Goal: Navigation & Orientation: Find specific page/section

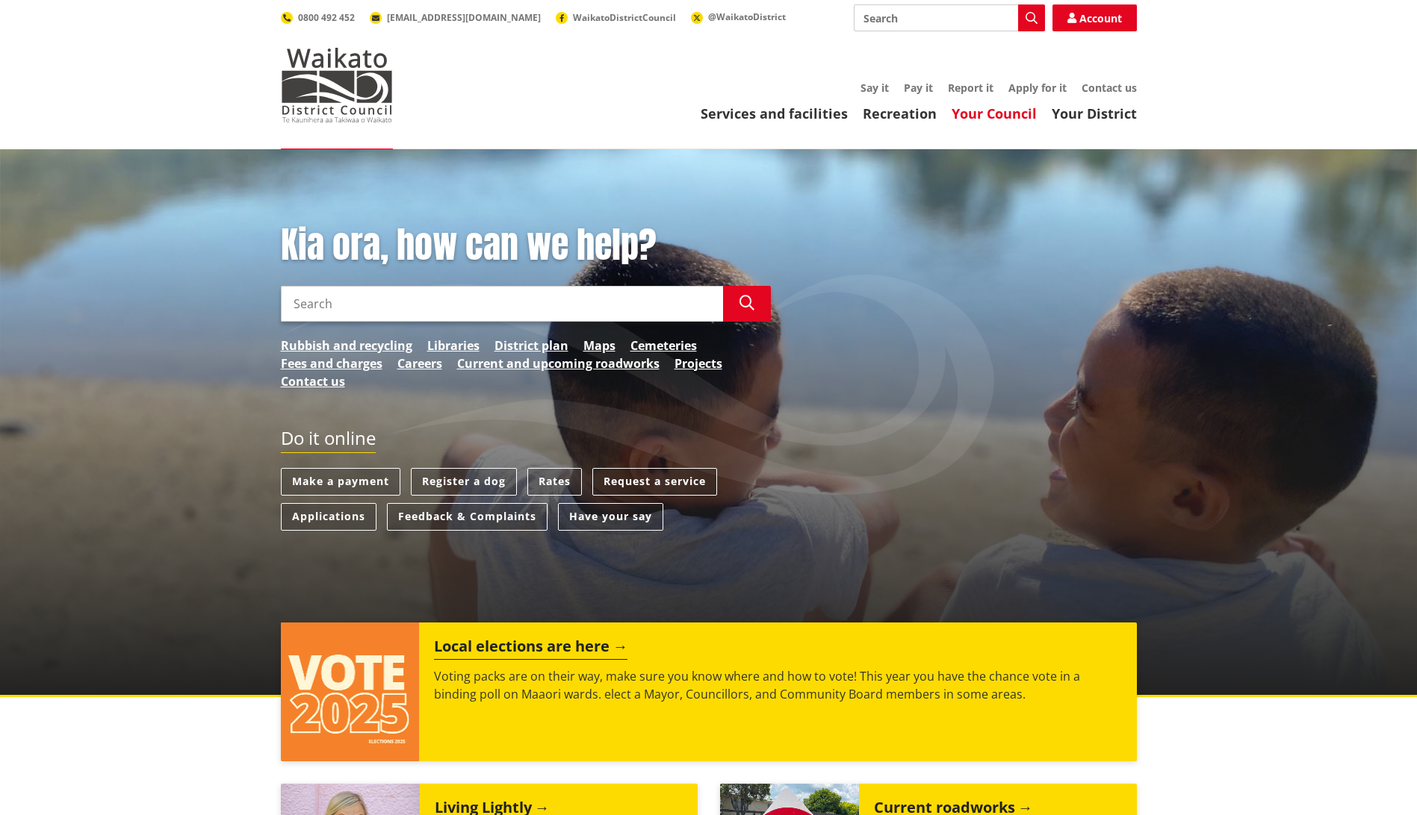
click at [997, 113] on link "Your Council" at bounding box center [993, 114] width 85 height 18
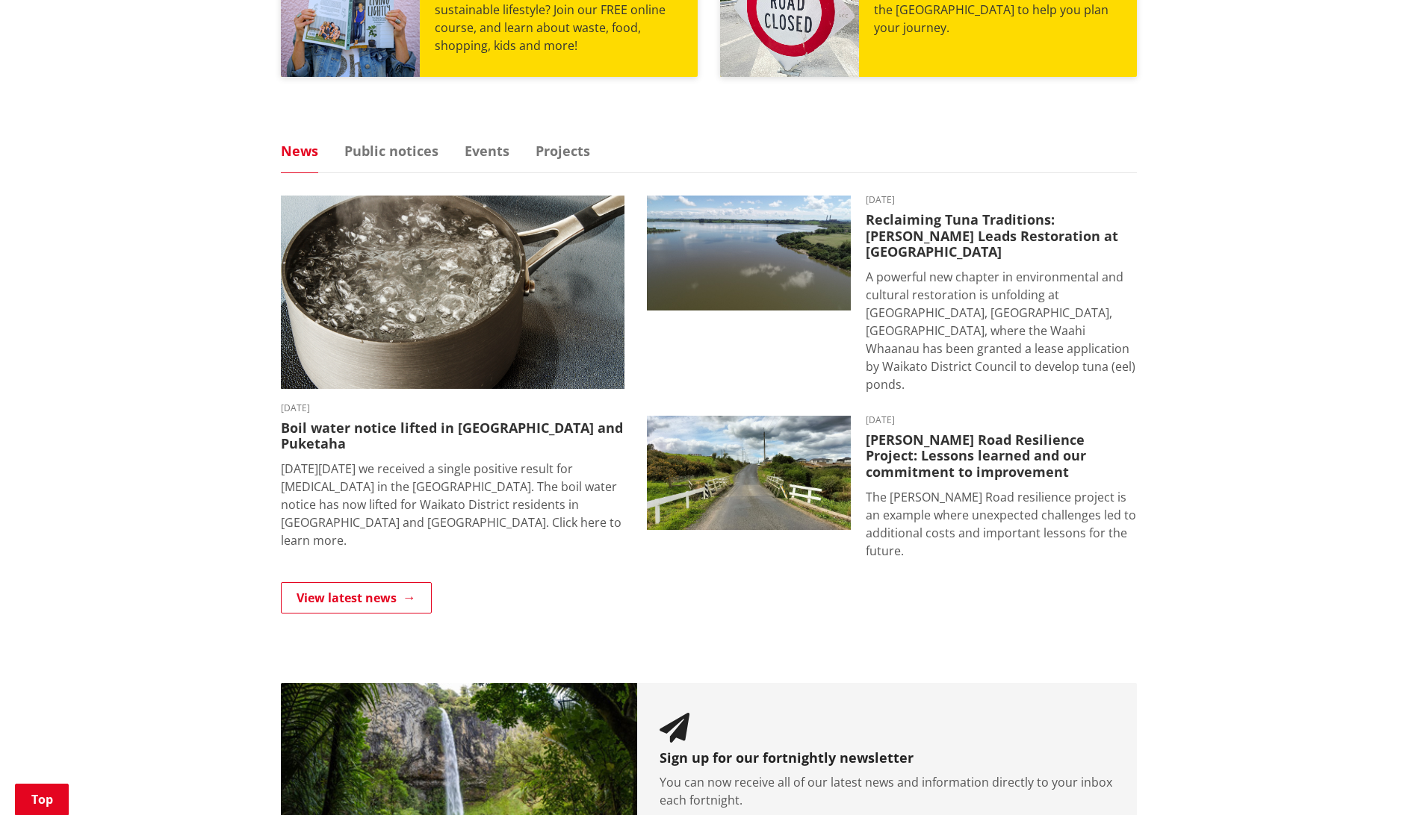
scroll to position [632, 0]
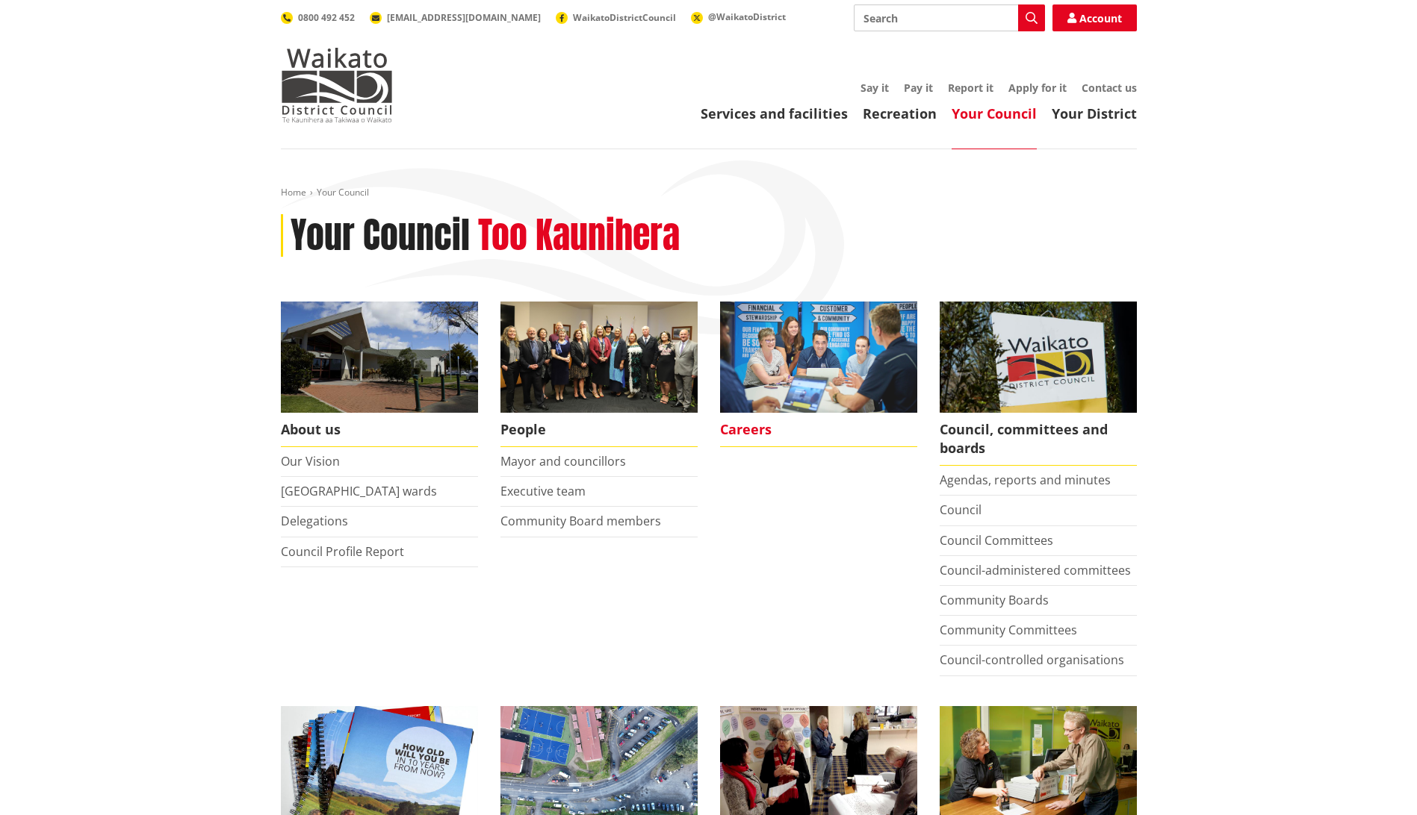
click at [739, 429] on span "Careers" at bounding box center [818, 430] width 197 height 34
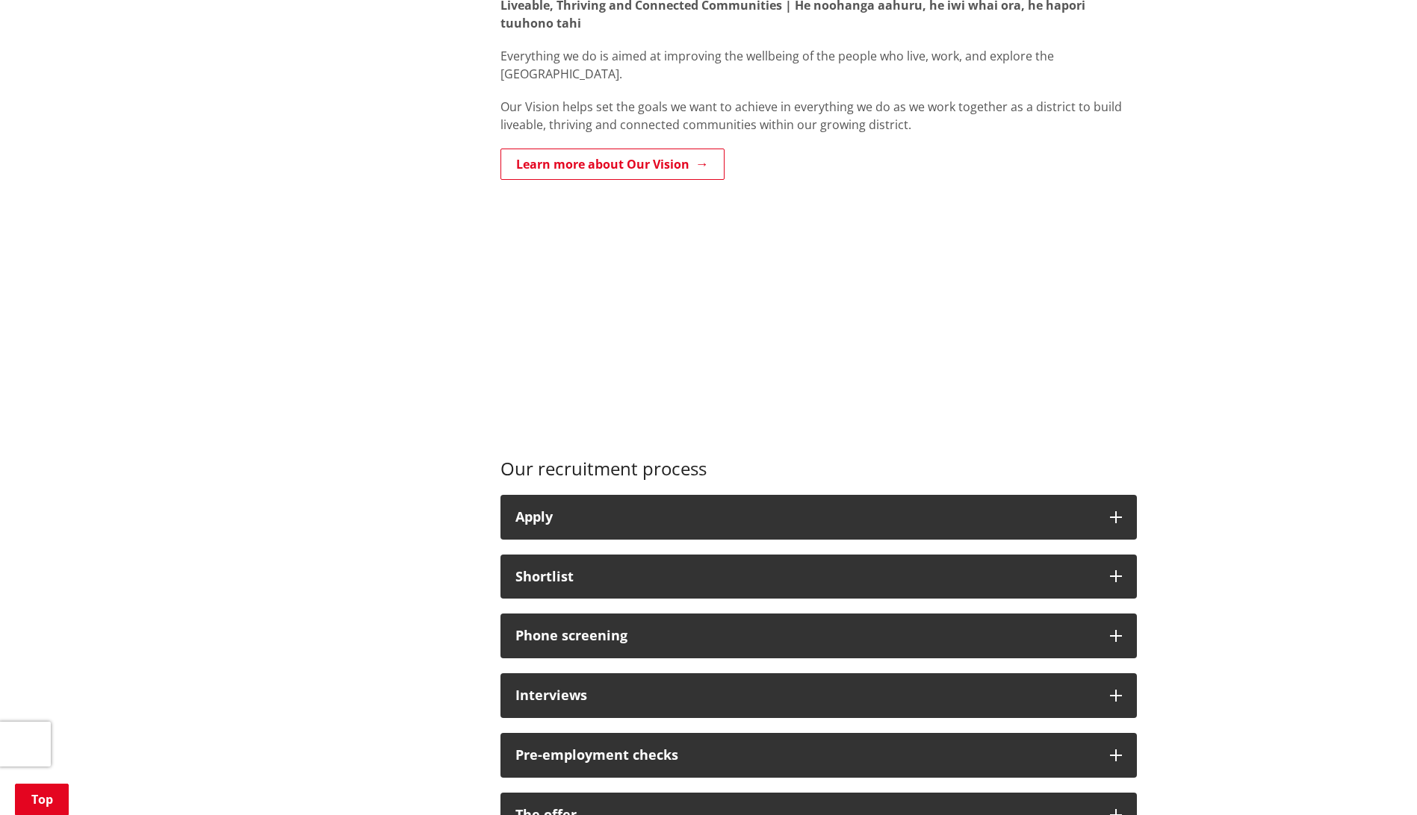
scroll to position [523, 0]
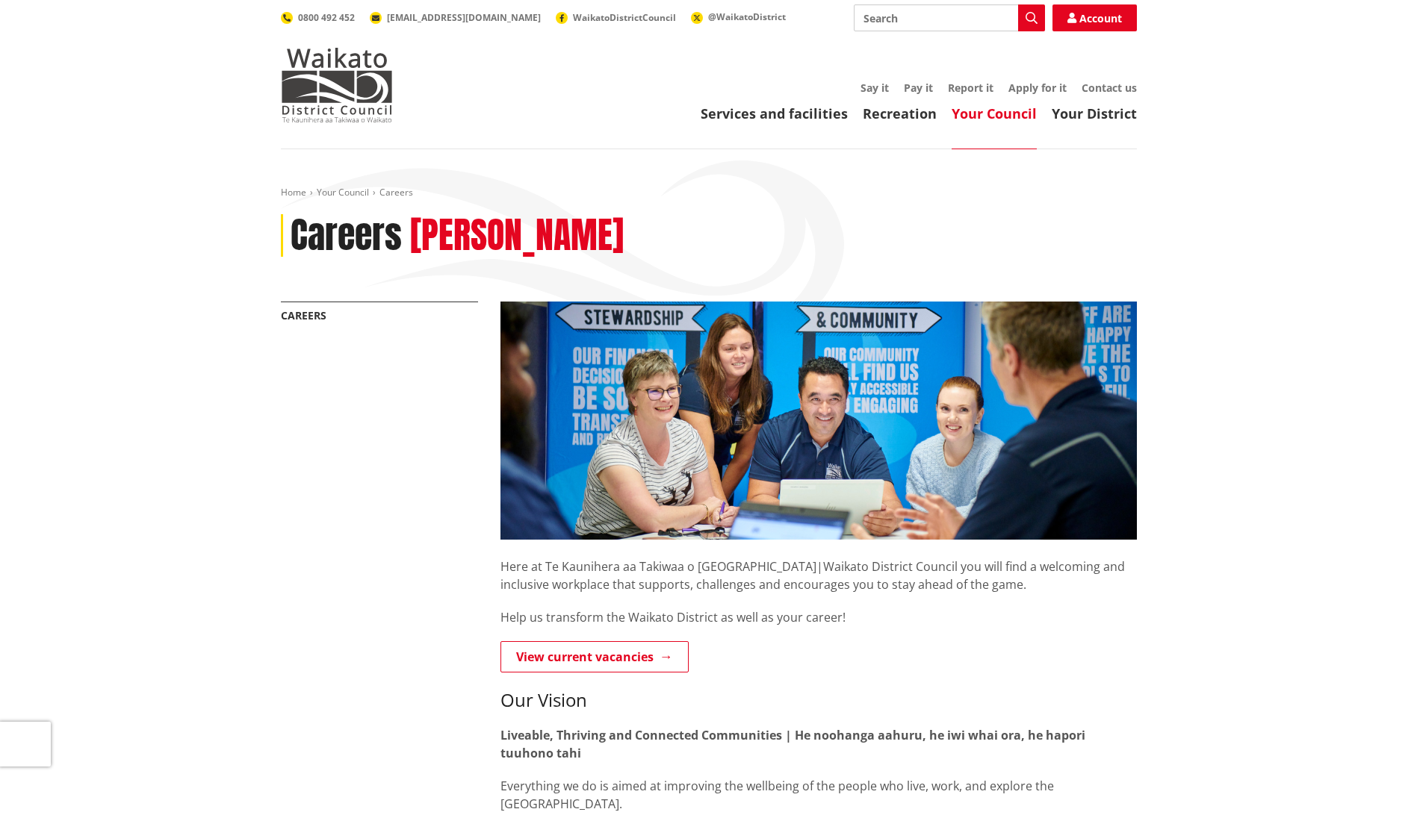
click at [1003, 117] on link "Your Council" at bounding box center [993, 114] width 85 height 18
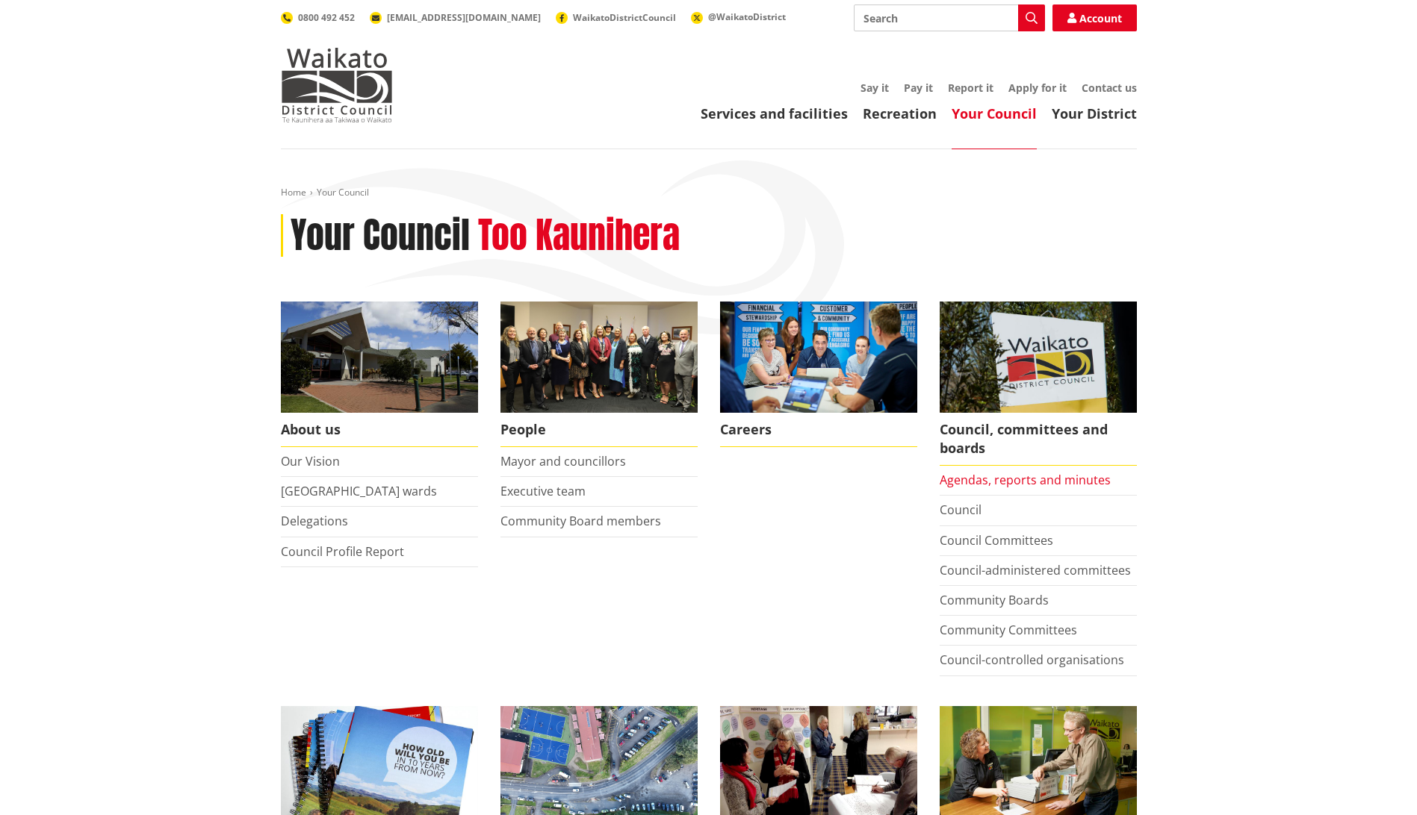
click at [965, 480] on link "Agendas, reports and minutes" at bounding box center [1024, 480] width 171 height 16
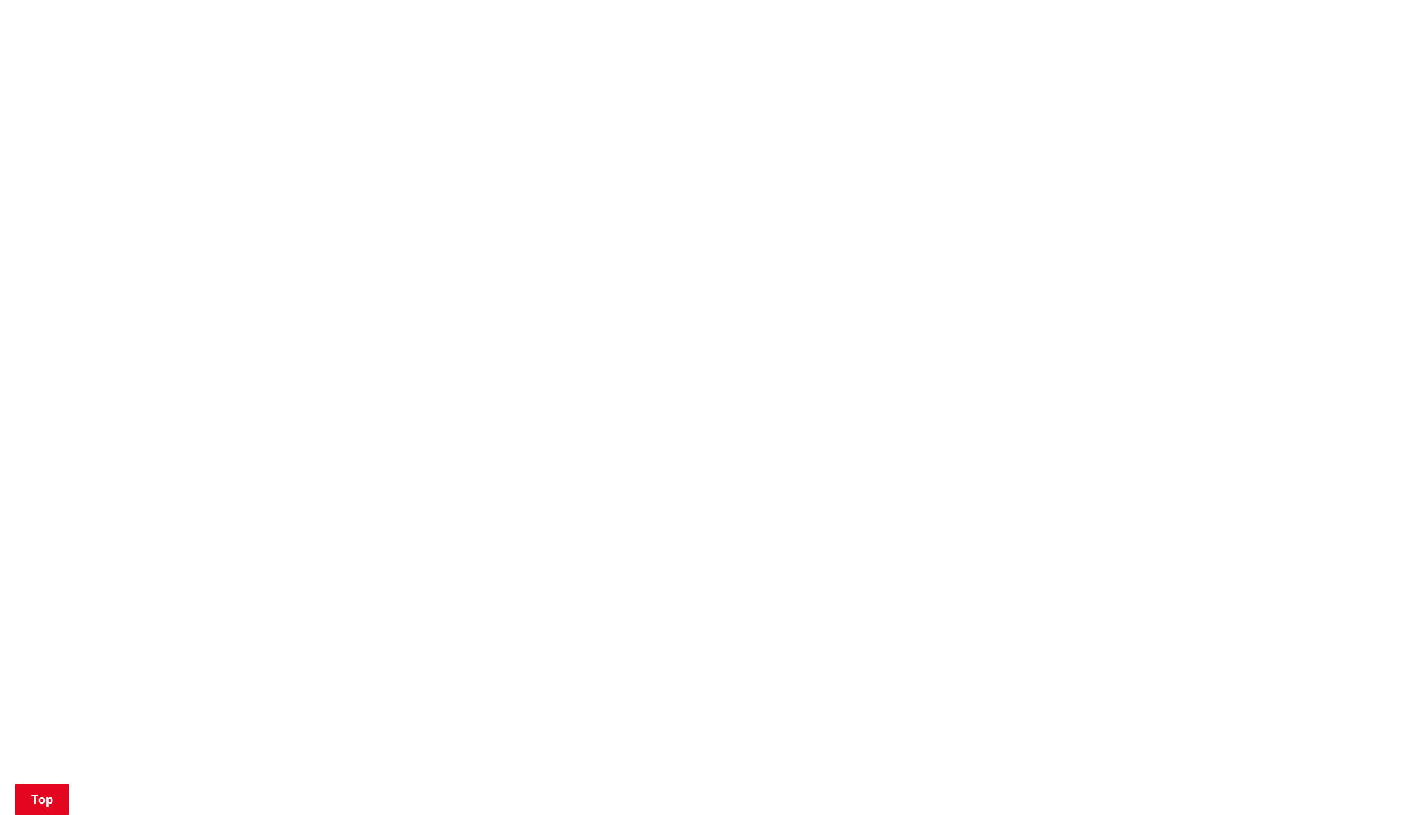
scroll to position [747, 0]
